Goal: Information Seeking & Learning: Learn about a topic

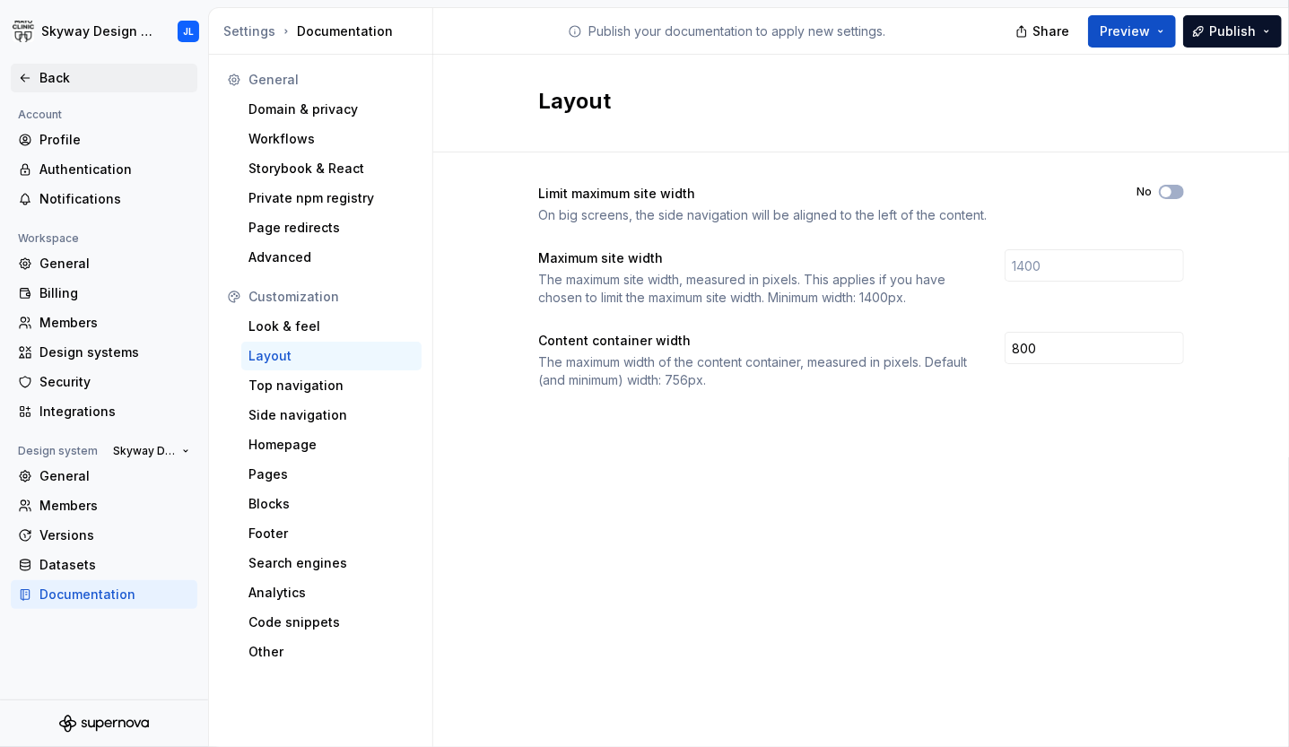
click at [65, 83] on div "Back" at bounding box center [114, 78] width 151 height 18
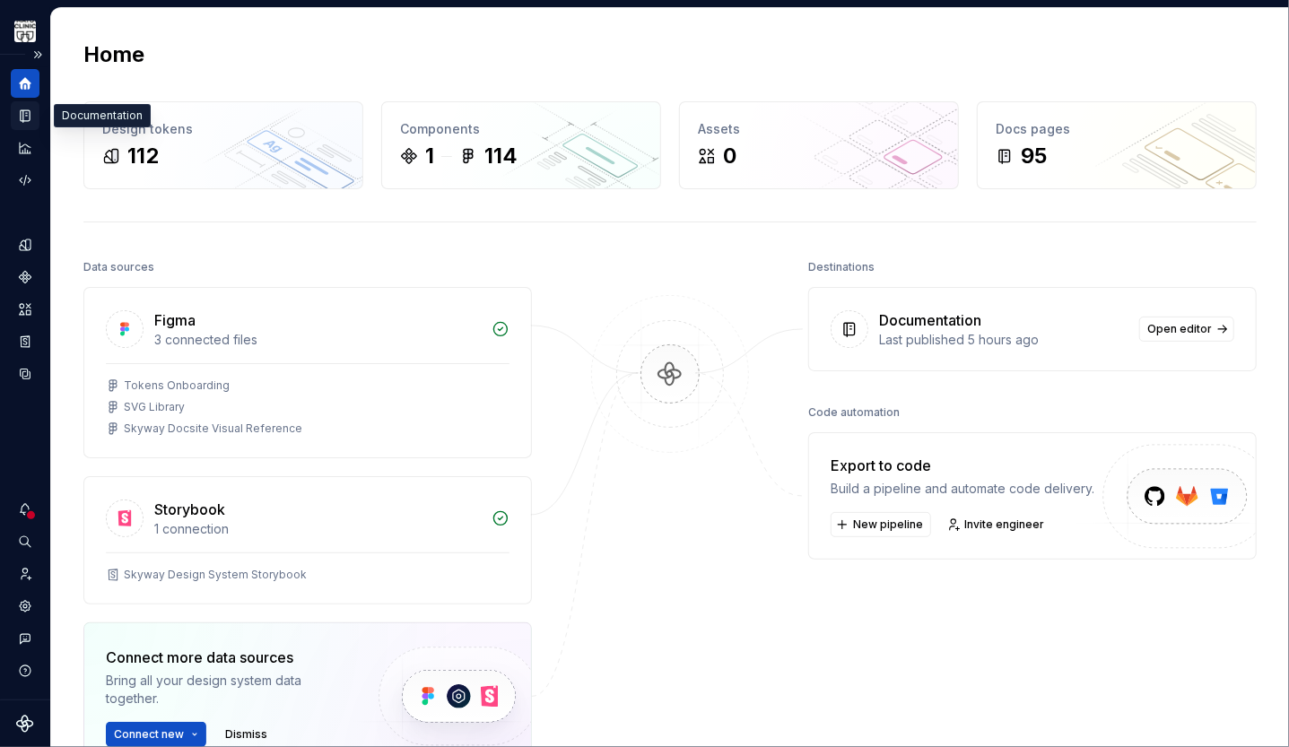
click at [23, 115] on icon "Documentation" at bounding box center [26, 116] width 7 height 10
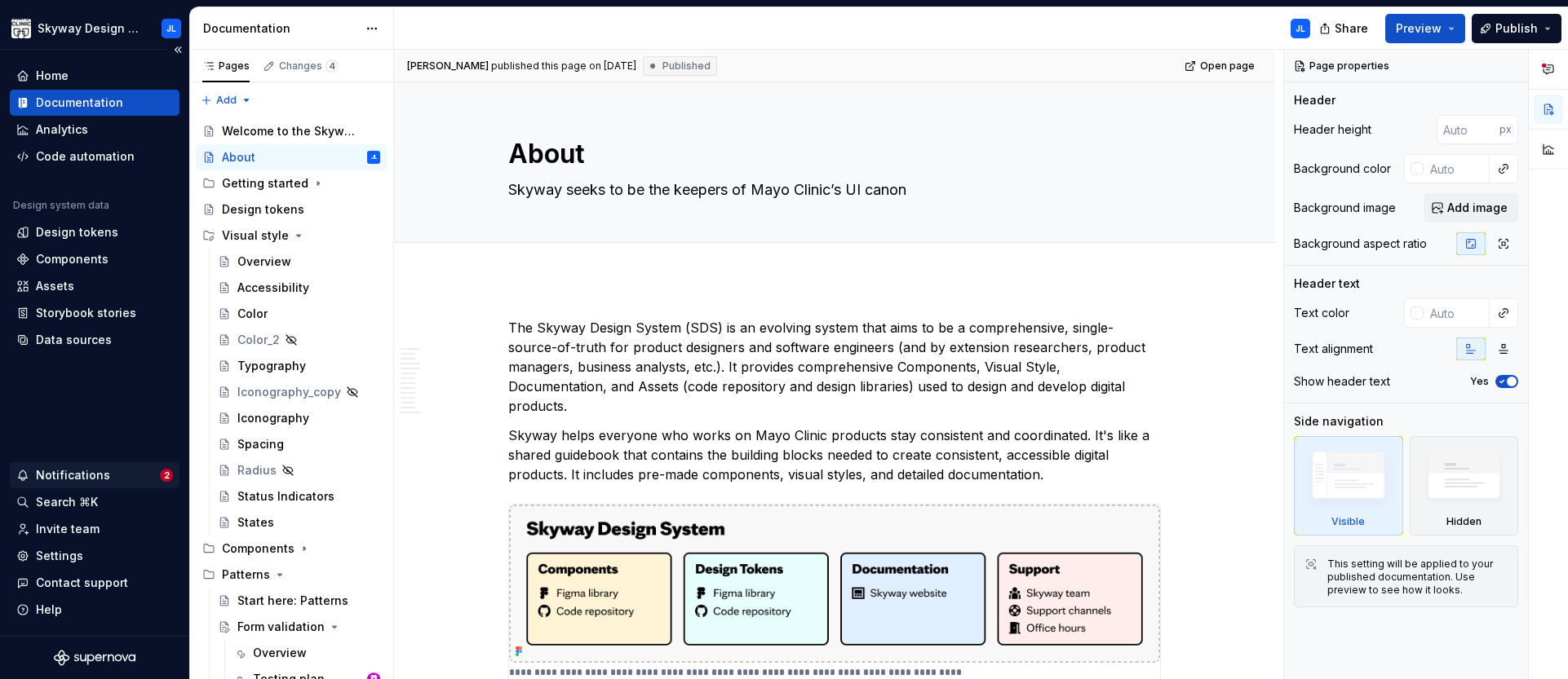
click at [89, 480] on div "Notifications" at bounding box center [73, 475] width 75 height 16
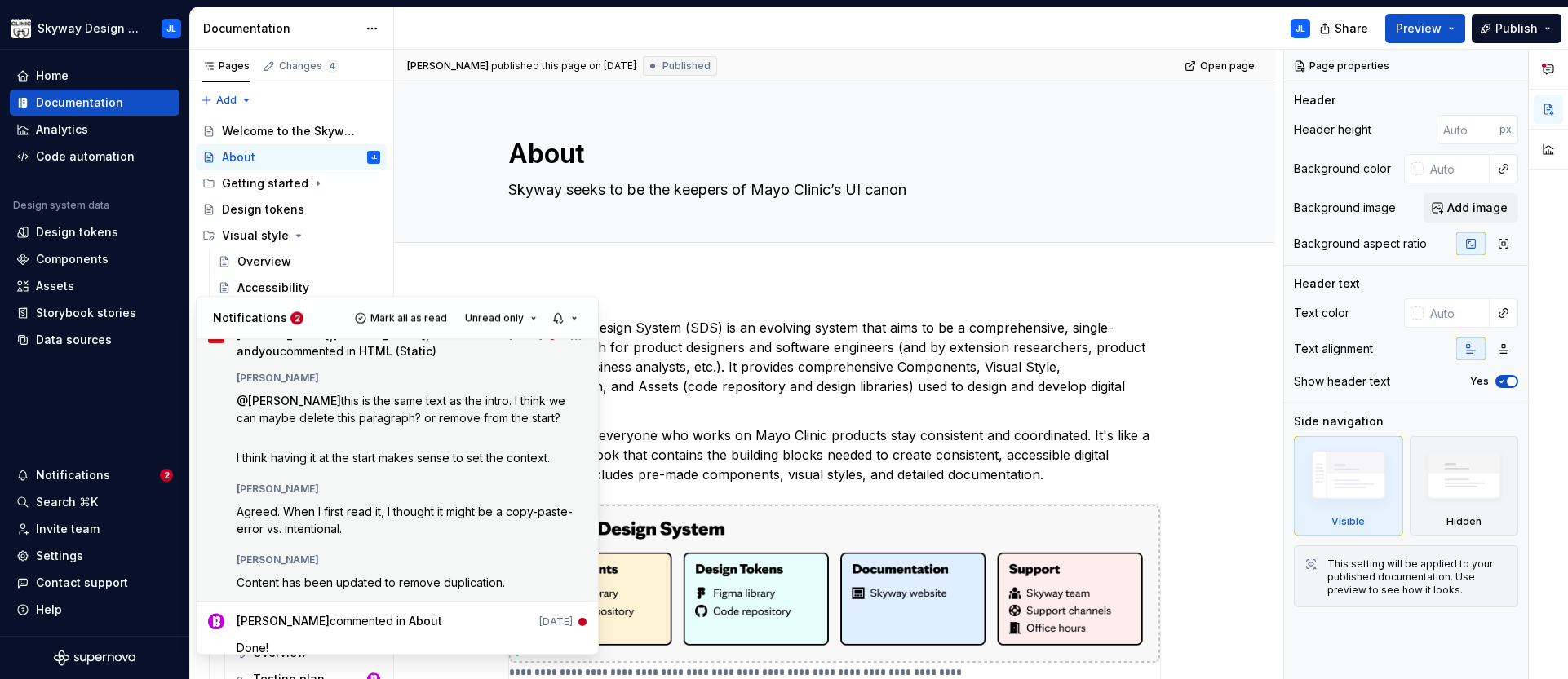
scroll to position [36, 0]
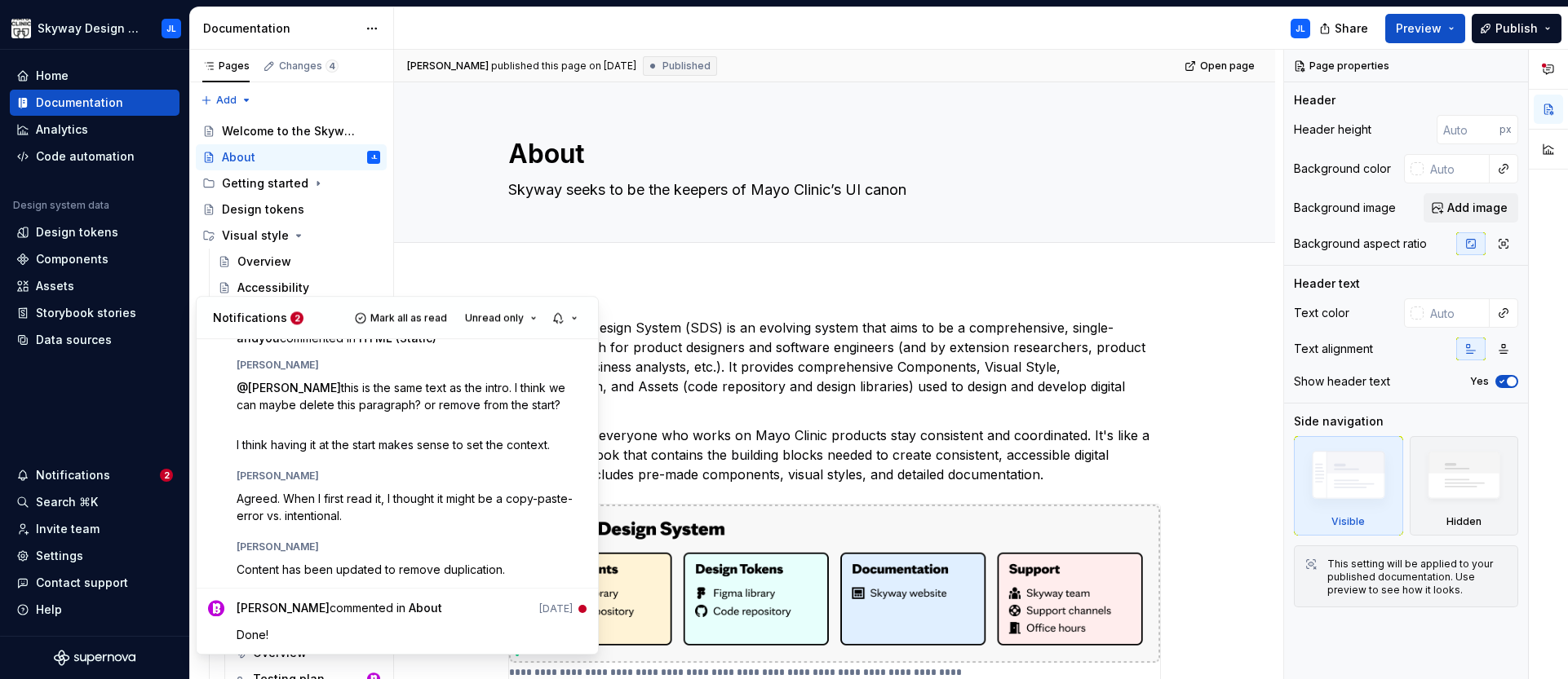
click at [713, 333] on html "Skyway Design System JL Home Documentation Analytics Code automation Design sys…" at bounding box center [784, 339] width 1568 height 679
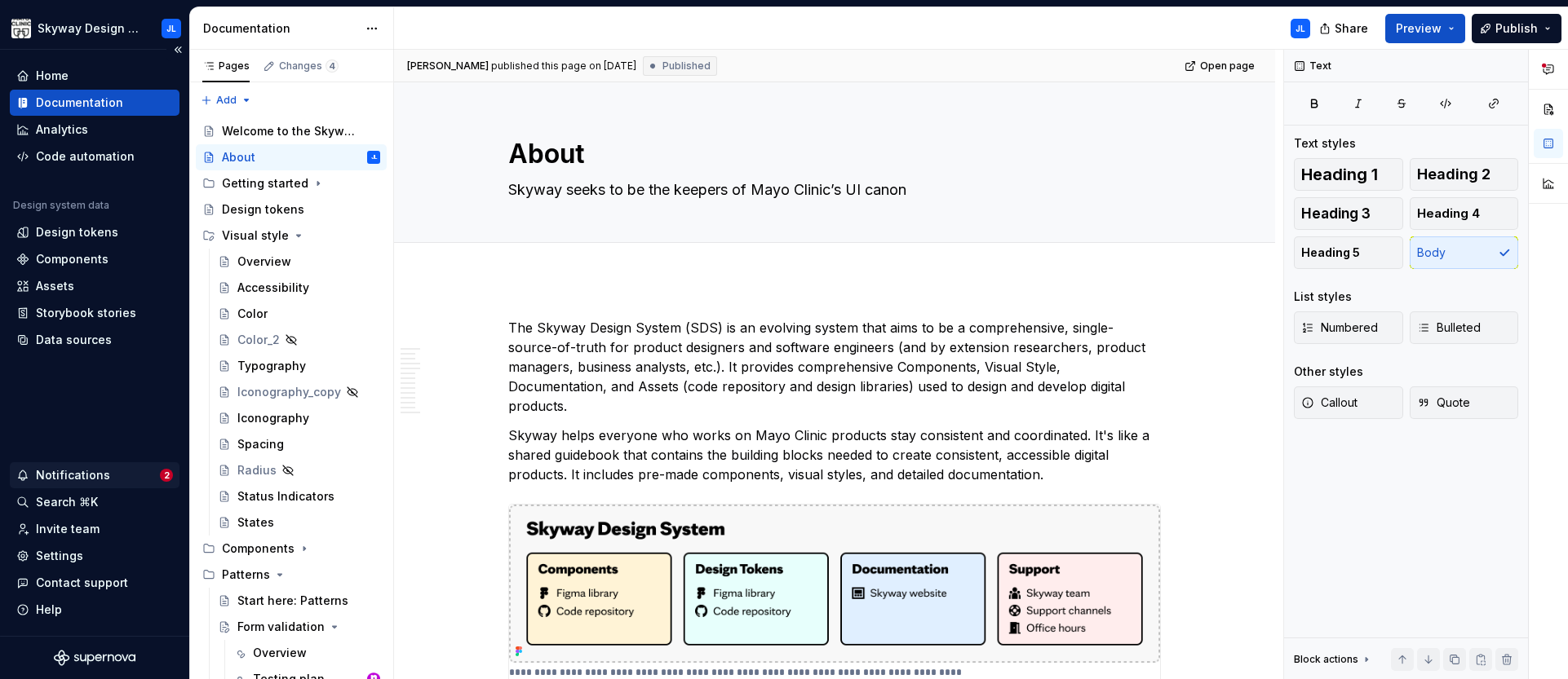
click at [138, 479] on div "Notifications" at bounding box center [88, 475] width 144 height 16
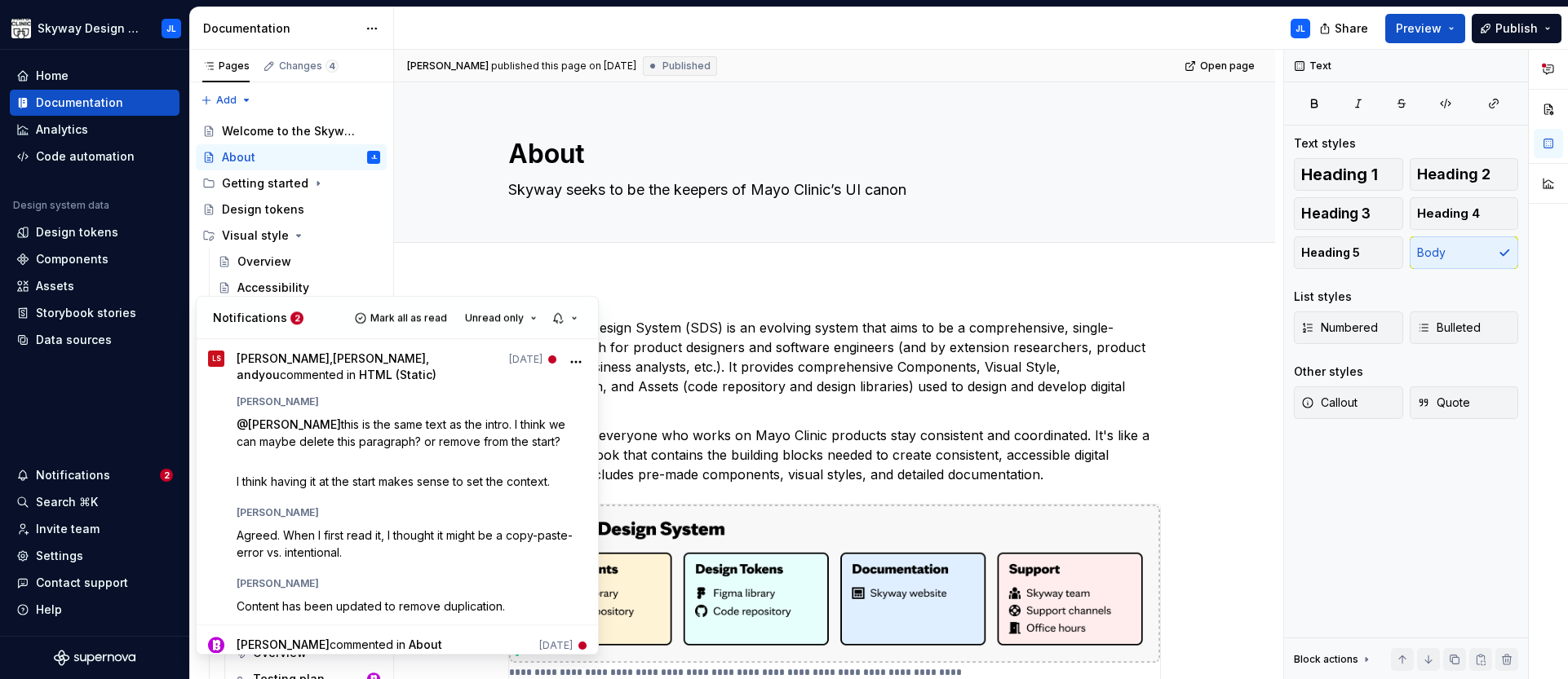
click at [280, 325] on p "Notifications" at bounding box center [250, 318] width 75 height 16
click at [276, 316] on p "Notifications" at bounding box center [250, 318] width 75 height 16
drag, startPoint x: 306, startPoint y: 316, endPoint x: 296, endPoint y: 321, distance: 11.2
click at [305, 316] on div "Notifications 2 Mark all as read Unread only" at bounding box center [397, 318] width 401 height 43
click at [290, 323] on span "2" at bounding box center [297, 318] width 13 height 13
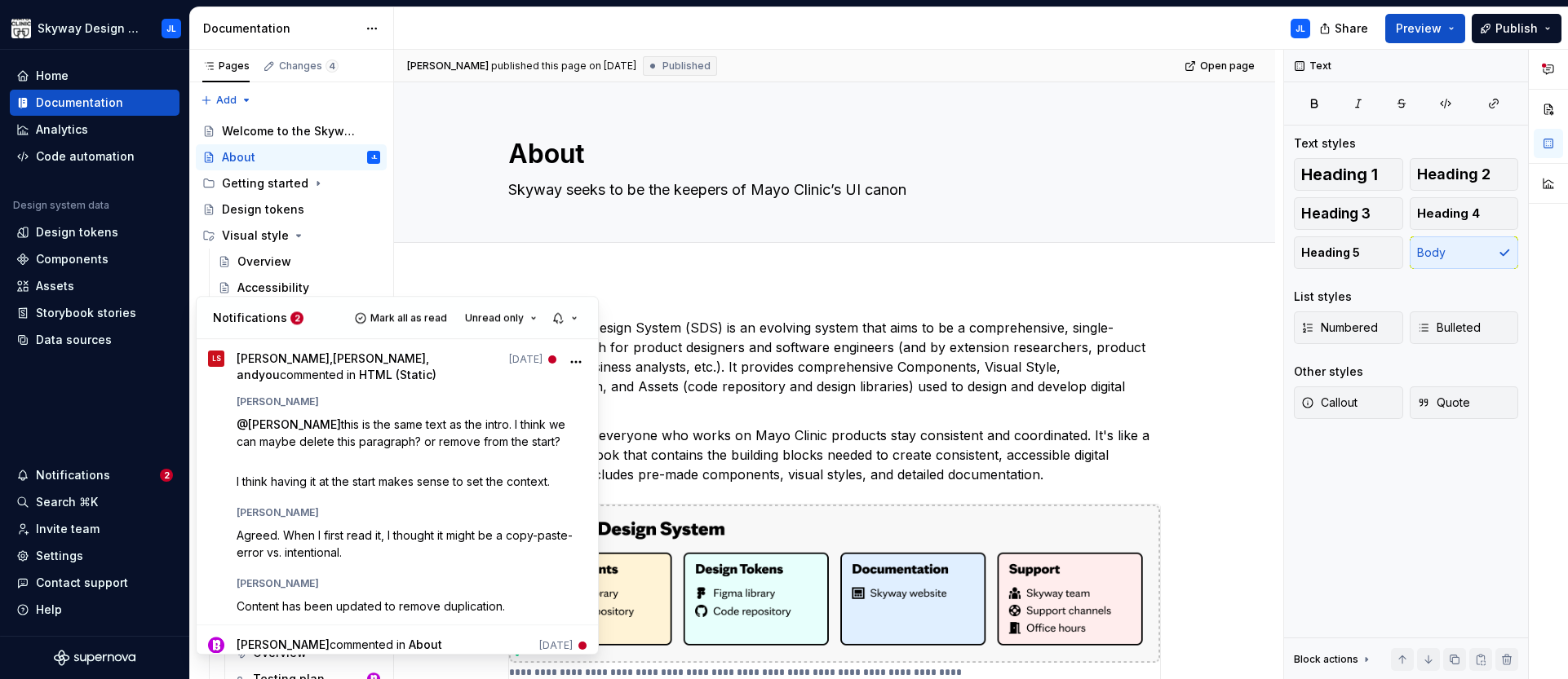
click at [839, 358] on html "Skyway Design System JL Home Documentation Analytics Code automation Design sys…" at bounding box center [784, 339] width 1568 height 679
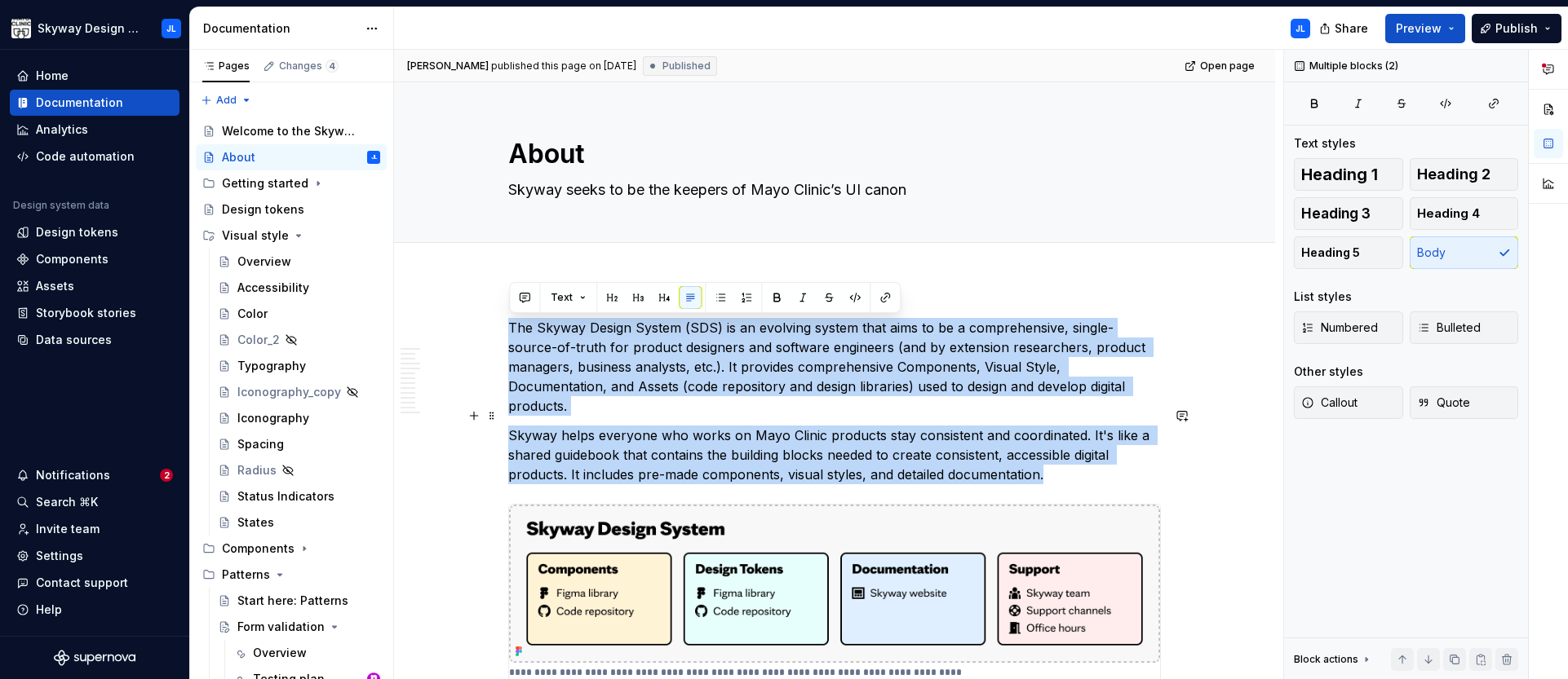
drag, startPoint x: 510, startPoint y: 326, endPoint x: 1063, endPoint y: 460, distance: 569.0
click at [1062, 458] on p "Skyway helps everyone who works on Mayo Clinic products stay consistent and coo…" at bounding box center [835, 454] width 653 height 59
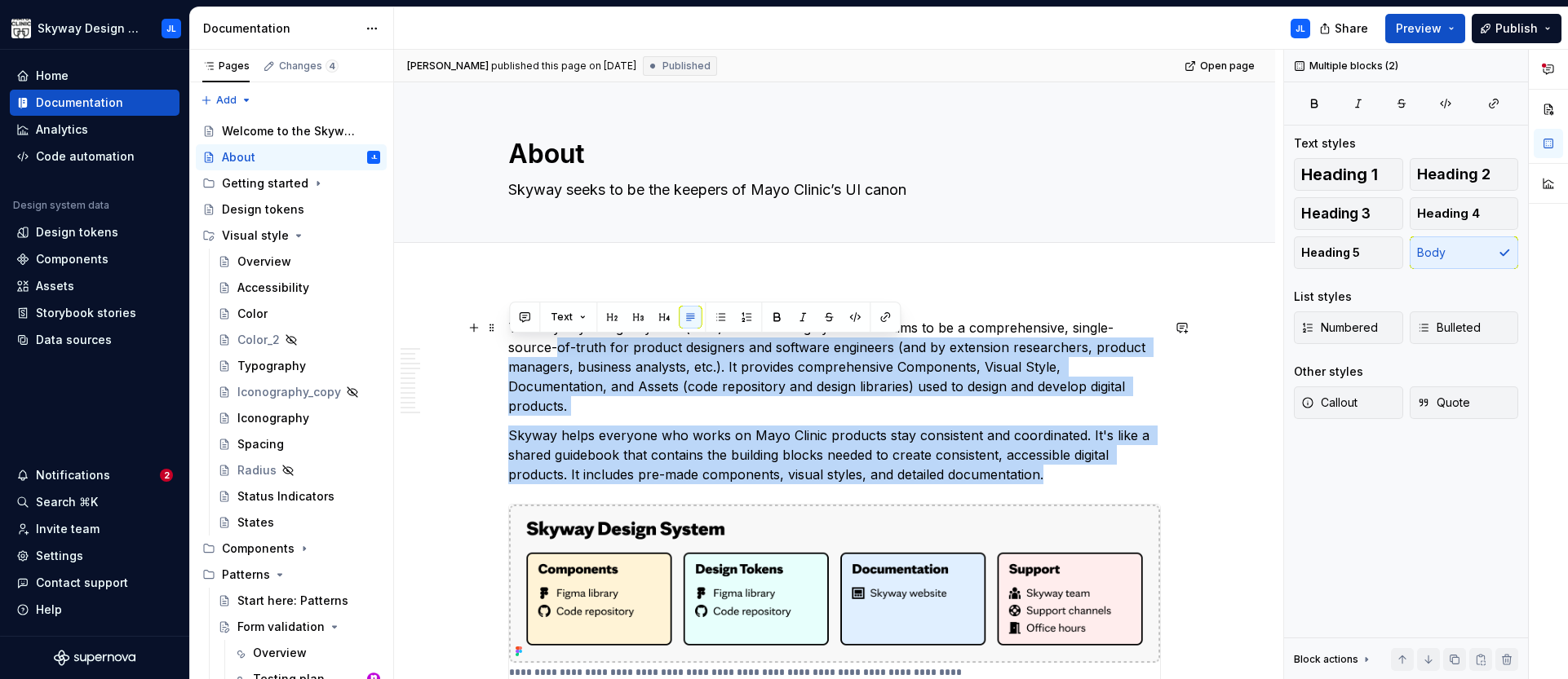
drag, startPoint x: 1066, startPoint y: 459, endPoint x: 569, endPoint y: 366, distance: 505.6
click at [575, 367] on p "The Skyway Design System (SDS) is an evolving system that aims to be a comprehe…" at bounding box center [835, 367] width 653 height 98
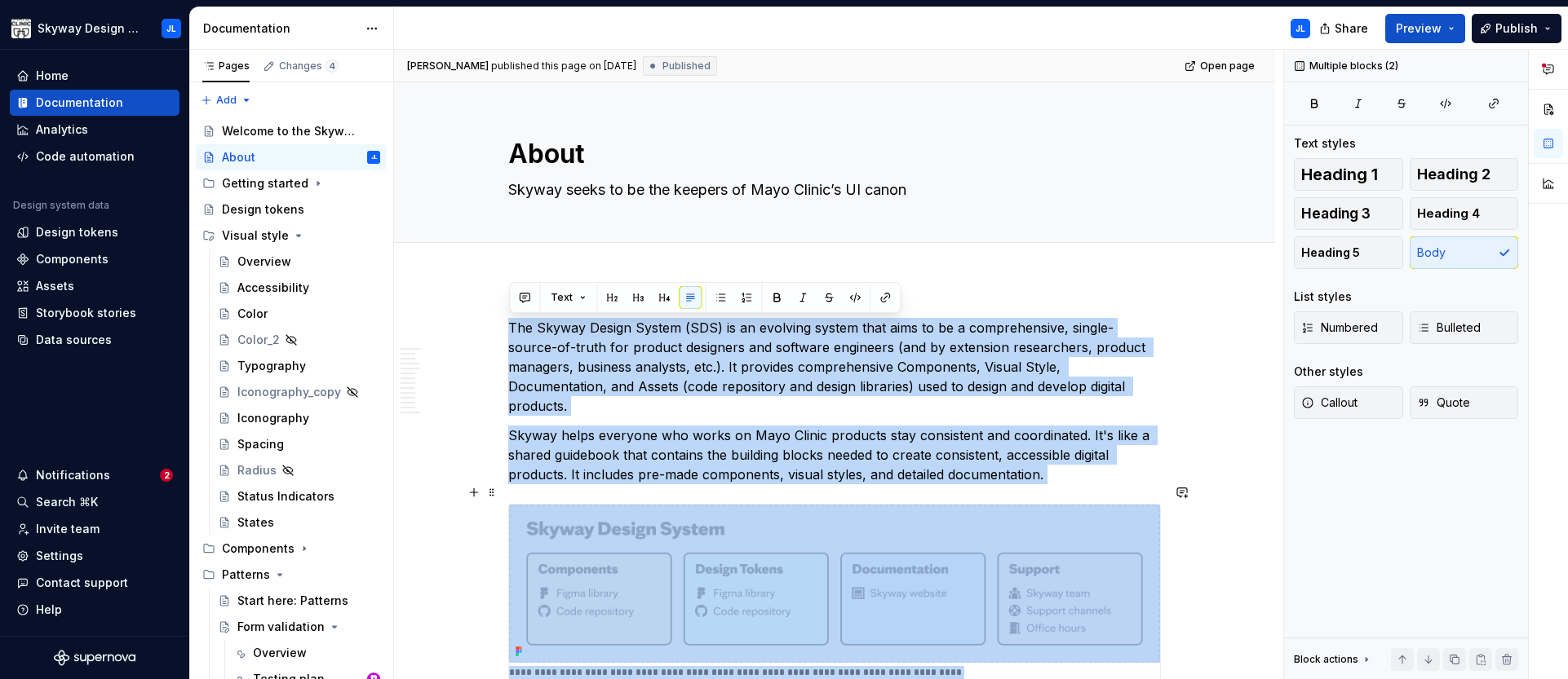
drag, startPoint x: 510, startPoint y: 327, endPoint x: 1033, endPoint y: 467, distance: 541.4
click at [1035, 464] on p "Skyway helps everyone who works on Mayo Clinic products stay consistent and coo…" at bounding box center [835, 454] width 653 height 59
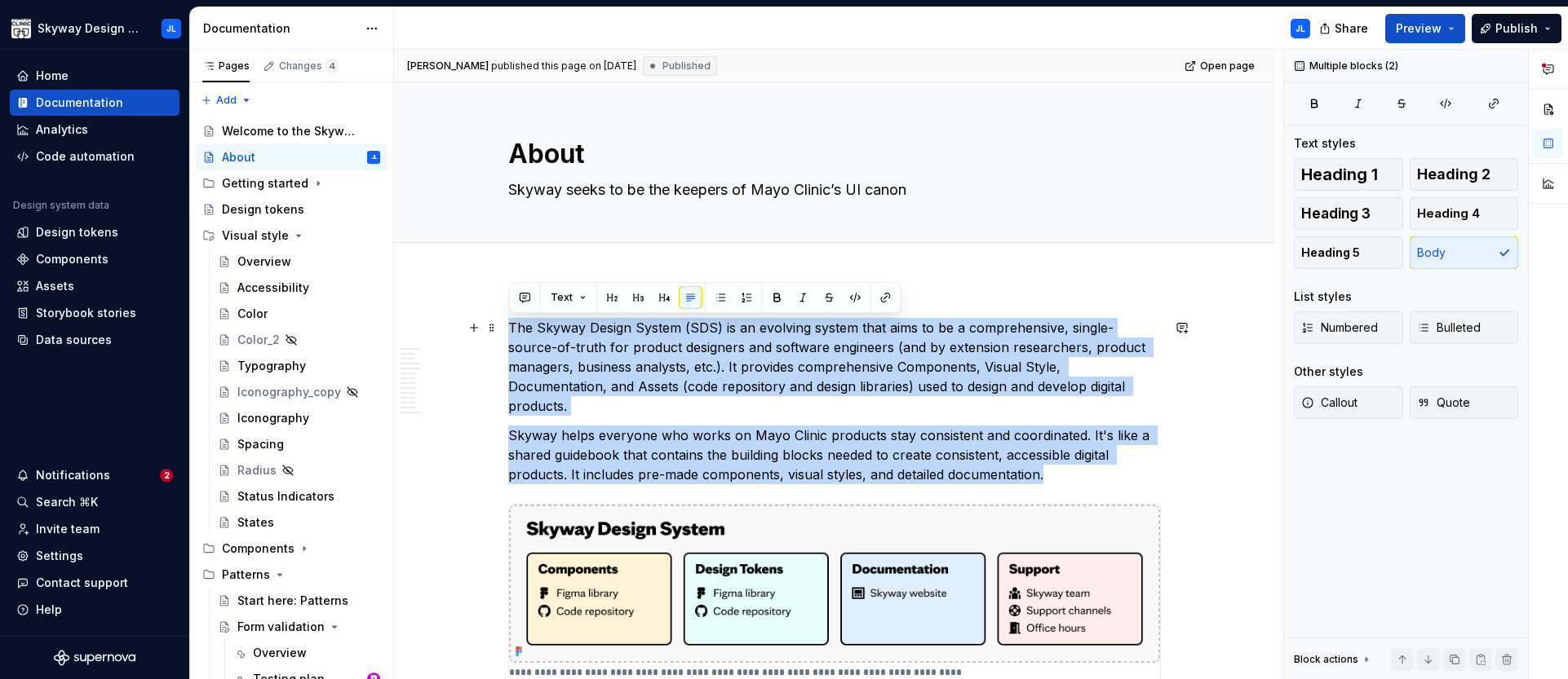
drag, startPoint x: 1067, startPoint y: 454, endPoint x: 505, endPoint y: 325, distance: 576.6
click at [525, 341] on p "The Skyway Design System (SDS) is an evolving system that aims to be a comprehe…" at bounding box center [835, 367] width 653 height 98
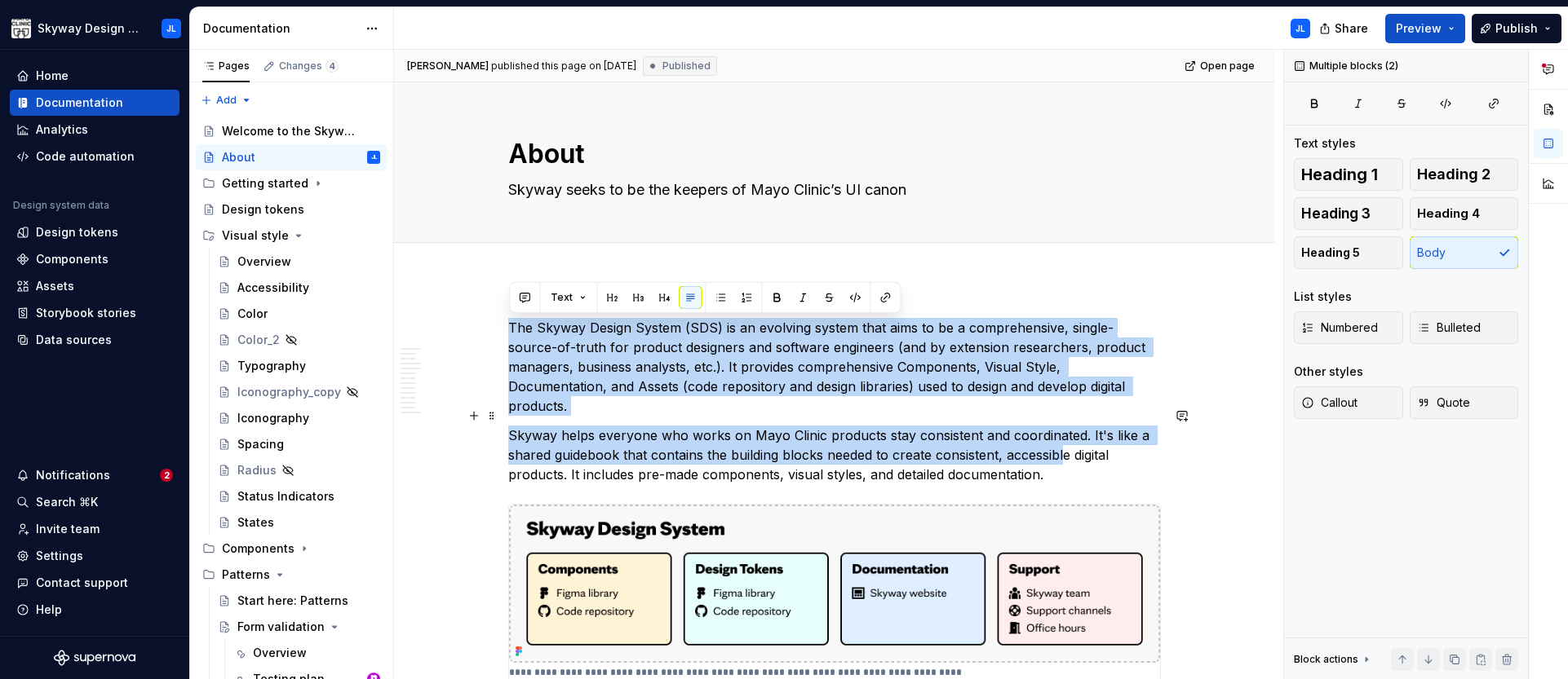
drag, startPoint x: 538, startPoint y: 341, endPoint x: 1067, endPoint y: 439, distance: 538.0
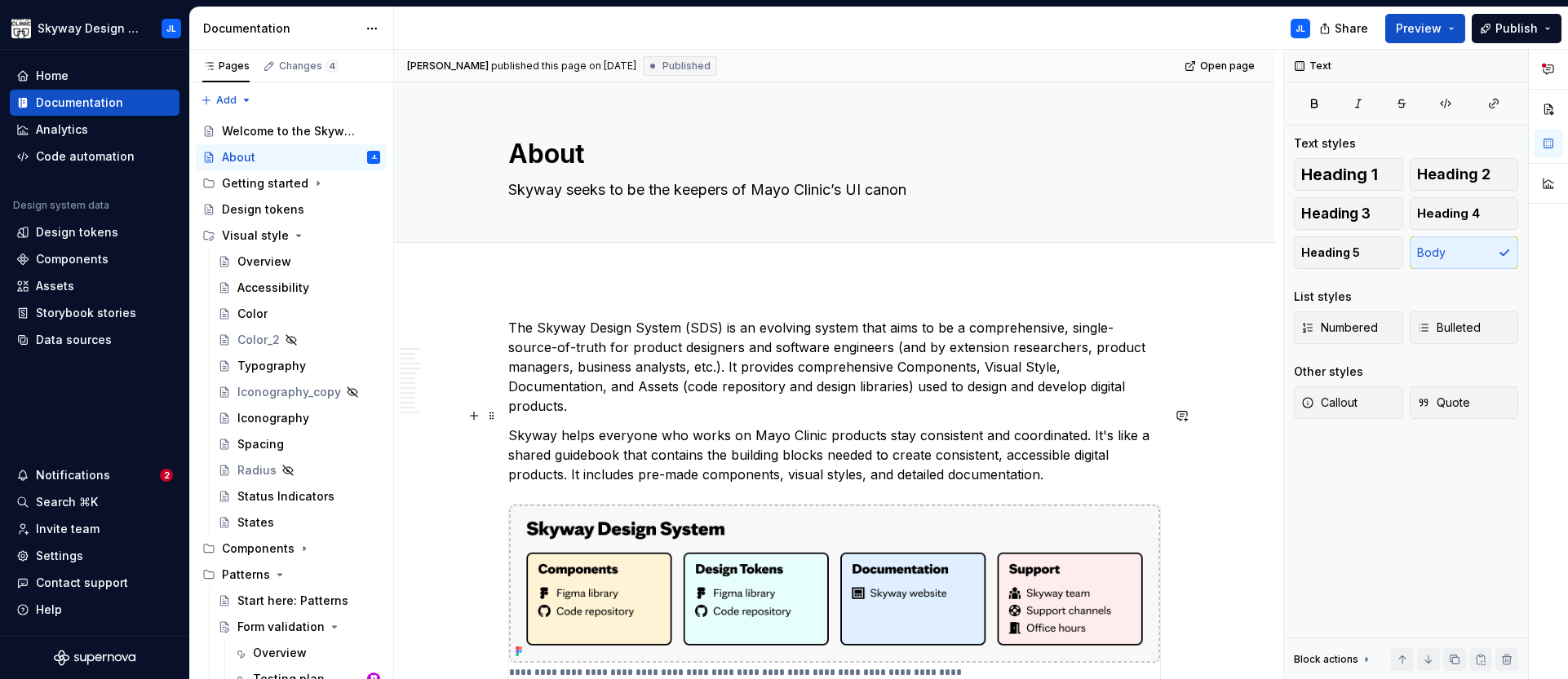
click at [1067, 460] on p "Skyway helps everyone who works on Mayo Clinic products stay consistent and coo…" at bounding box center [835, 454] width 653 height 59
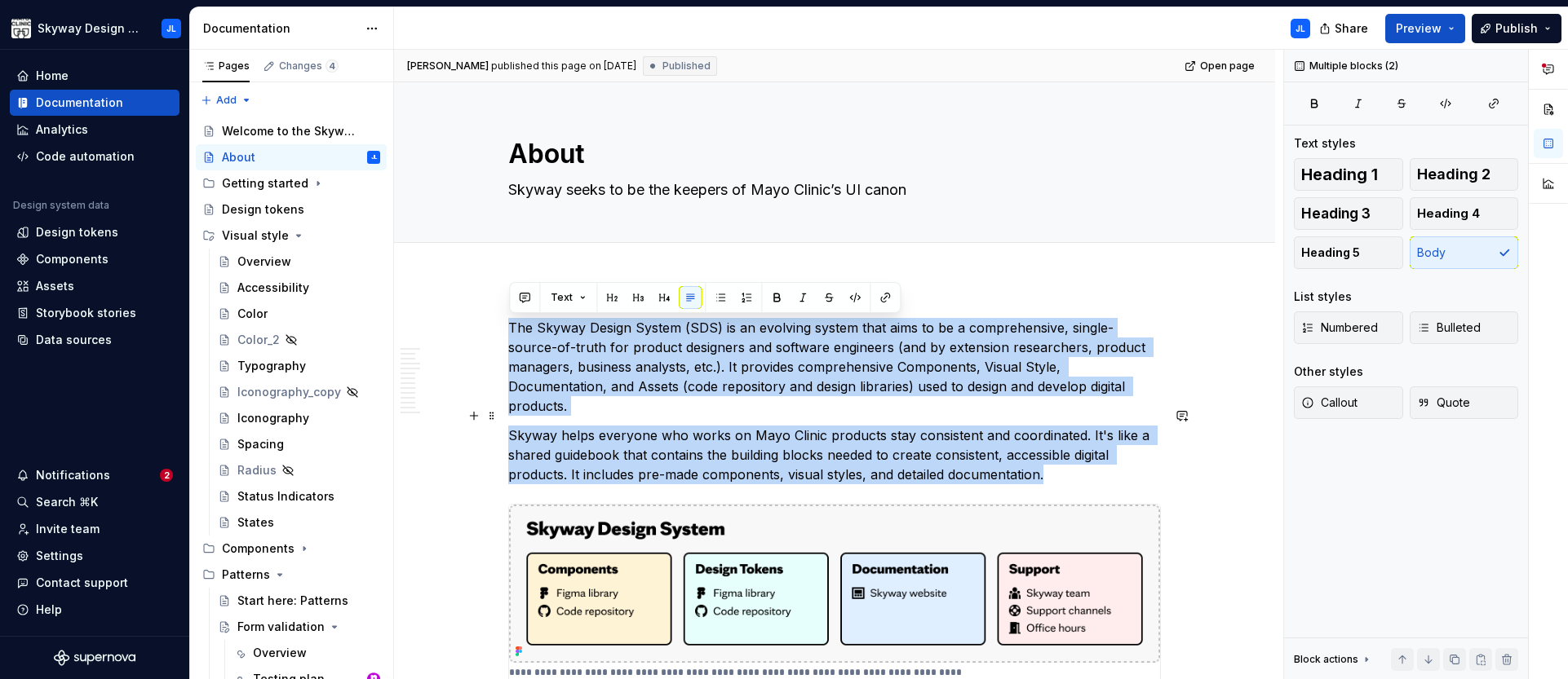
drag, startPoint x: 510, startPoint y: 328, endPoint x: 1095, endPoint y: 448, distance: 597.2
click at [1091, 448] on p "Skyway helps everyone who works on Mayo Clinic products stay consistent and coo…" at bounding box center [835, 454] width 653 height 59
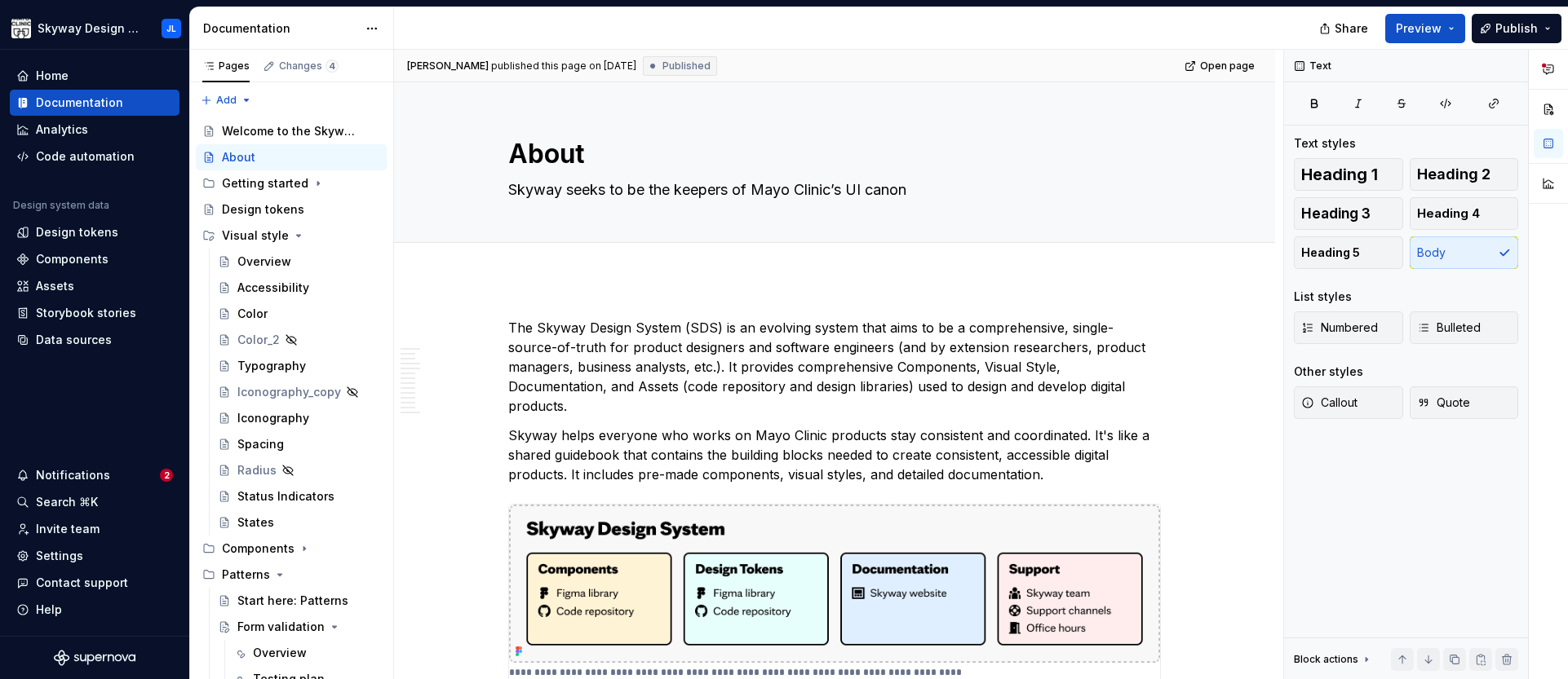
type textarea "*"
